Goal: Navigation & Orientation: Find specific page/section

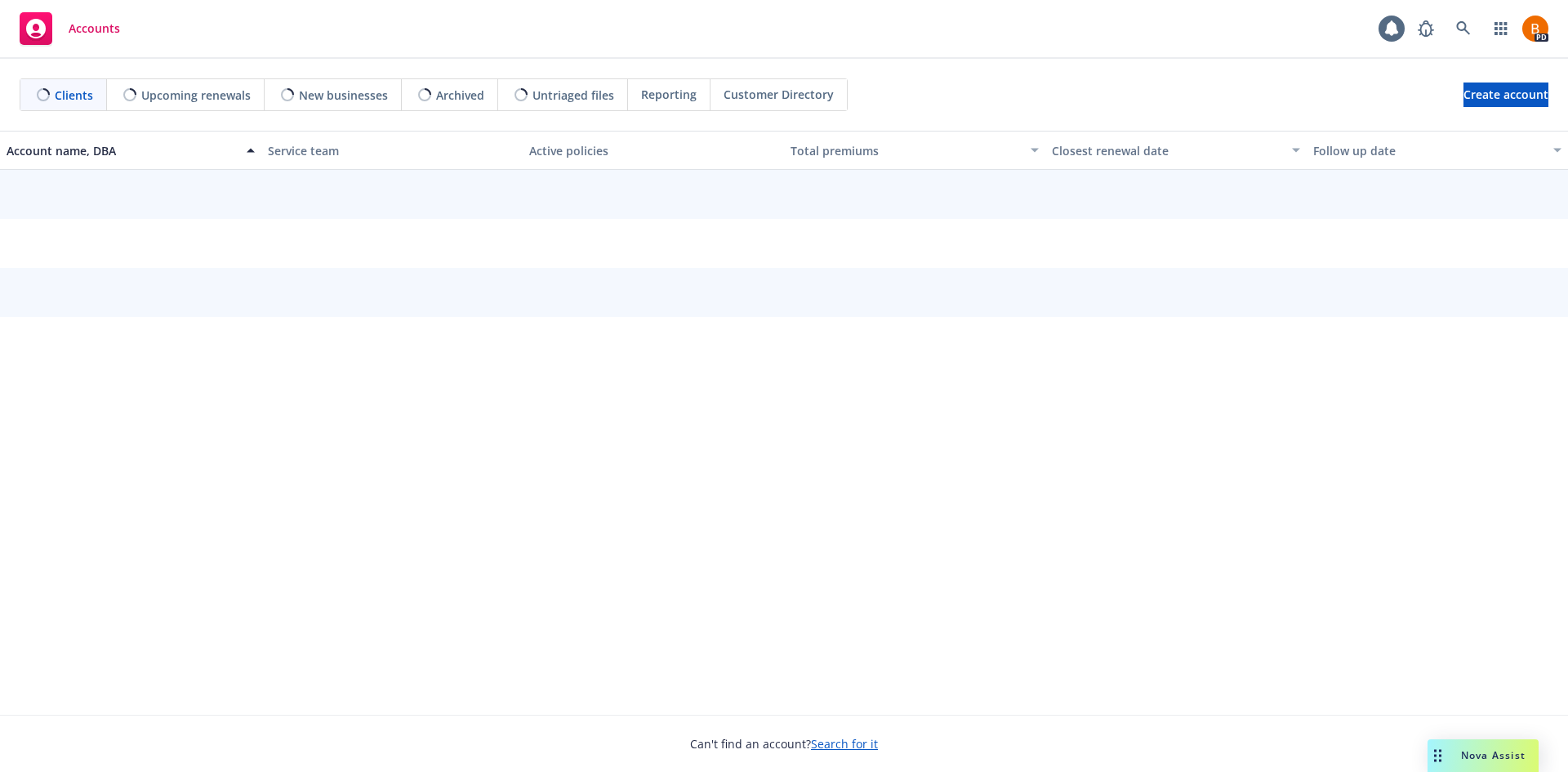
click at [1490, 755] on span "Nova Assist" at bounding box center [1493, 755] width 65 height 14
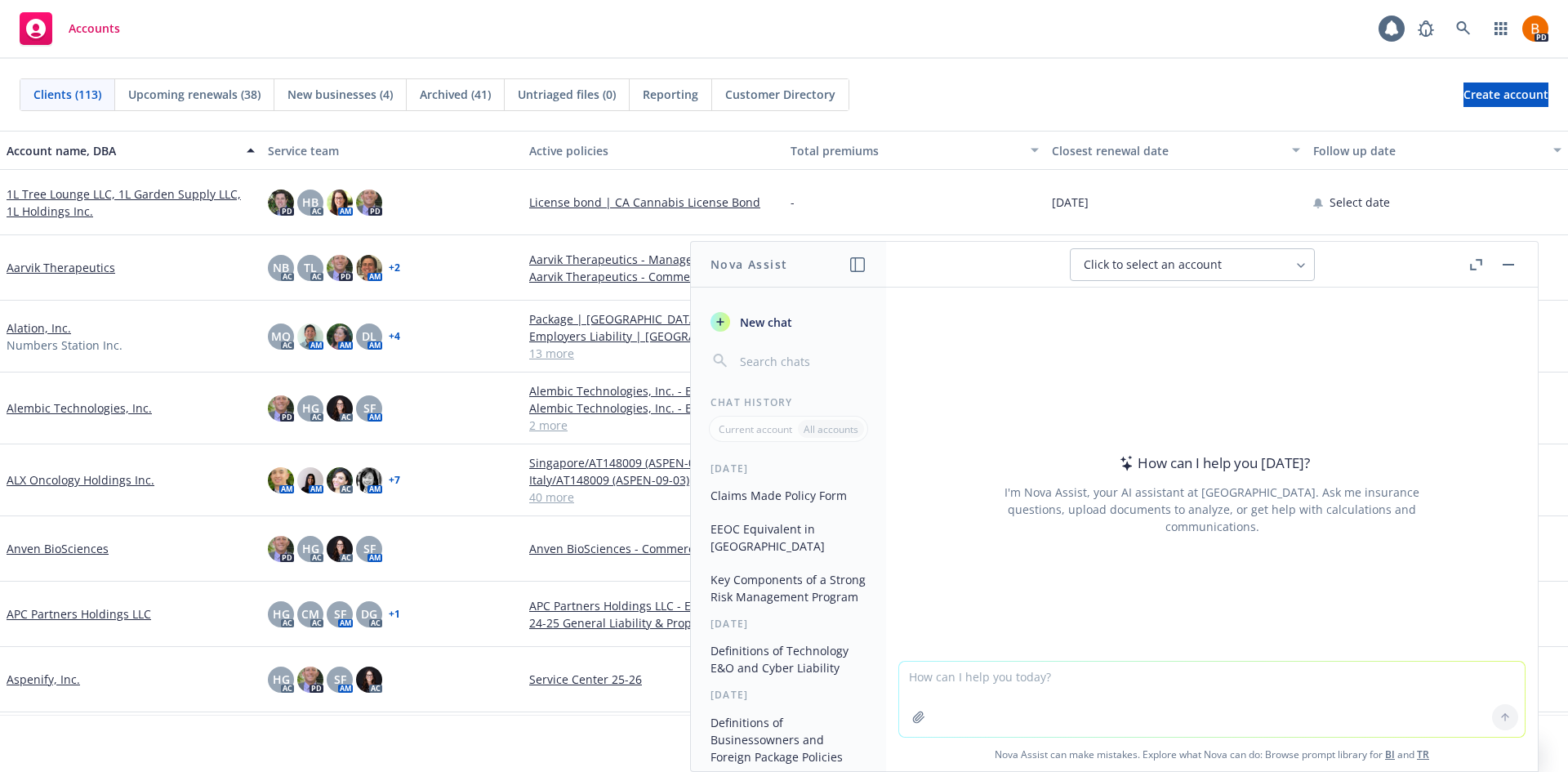
click at [1513, 267] on button "button" at bounding box center [1508, 265] width 20 height 20
